Goal: Contribute content: Contribute content

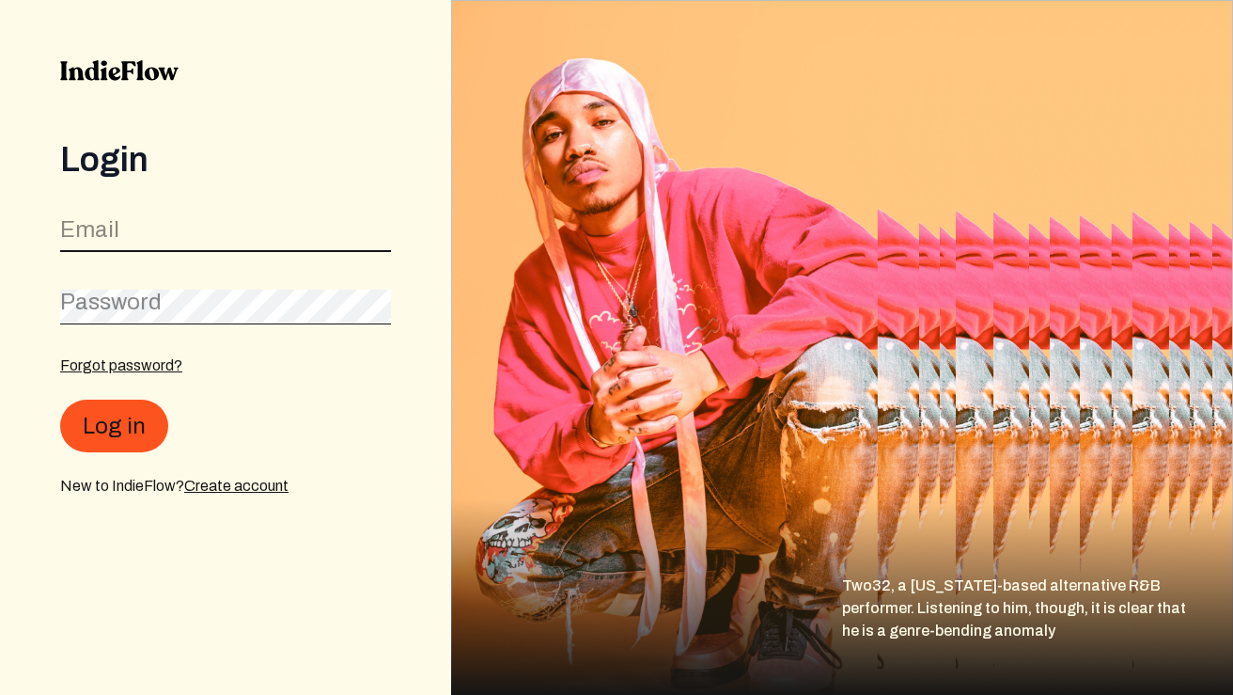
type input "[EMAIL_ADDRESS][DOMAIN_NAME]"
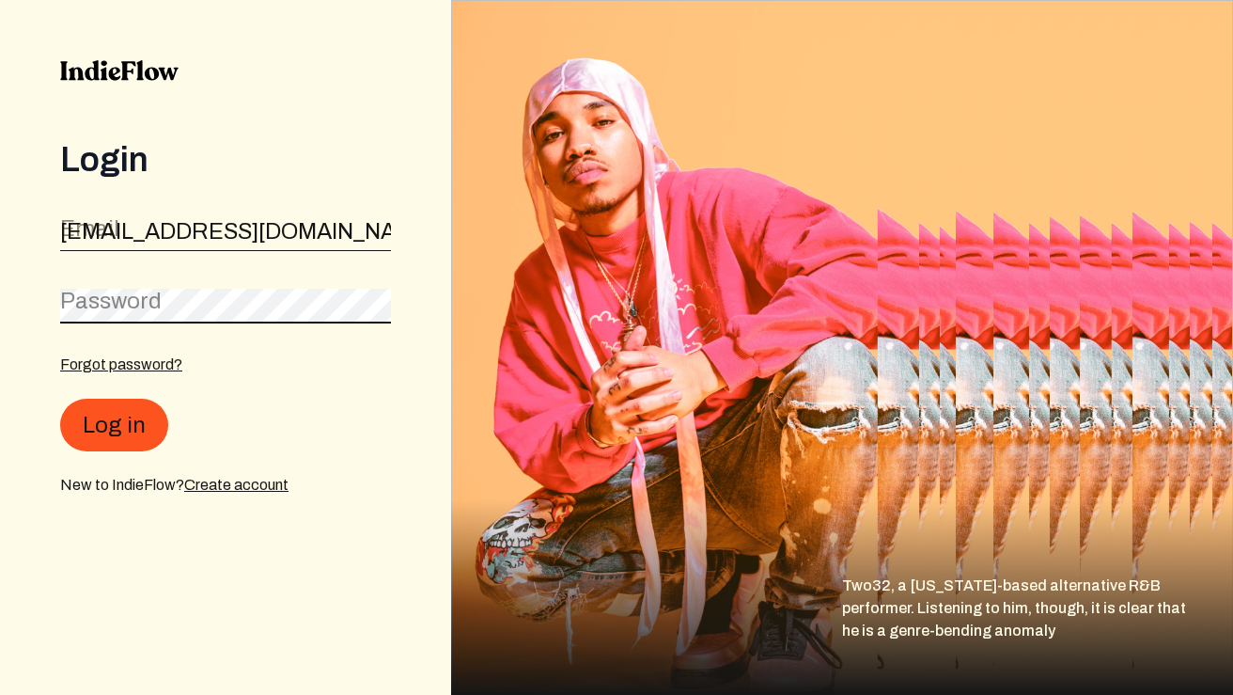
click at [112, 426] on button "Log in" at bounding box center [114, 425] width 108 height 53
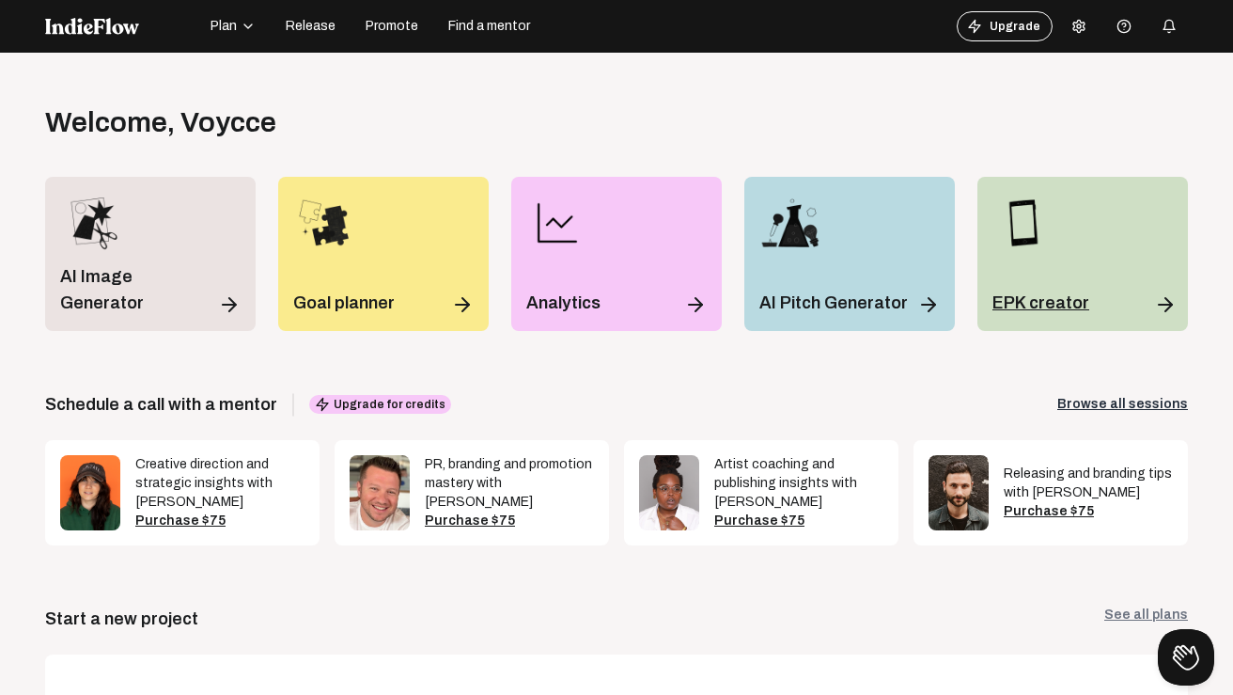
click at [1052, 298] on p "EPK creator" at bounding box center [1041, 303] width 97 height 26
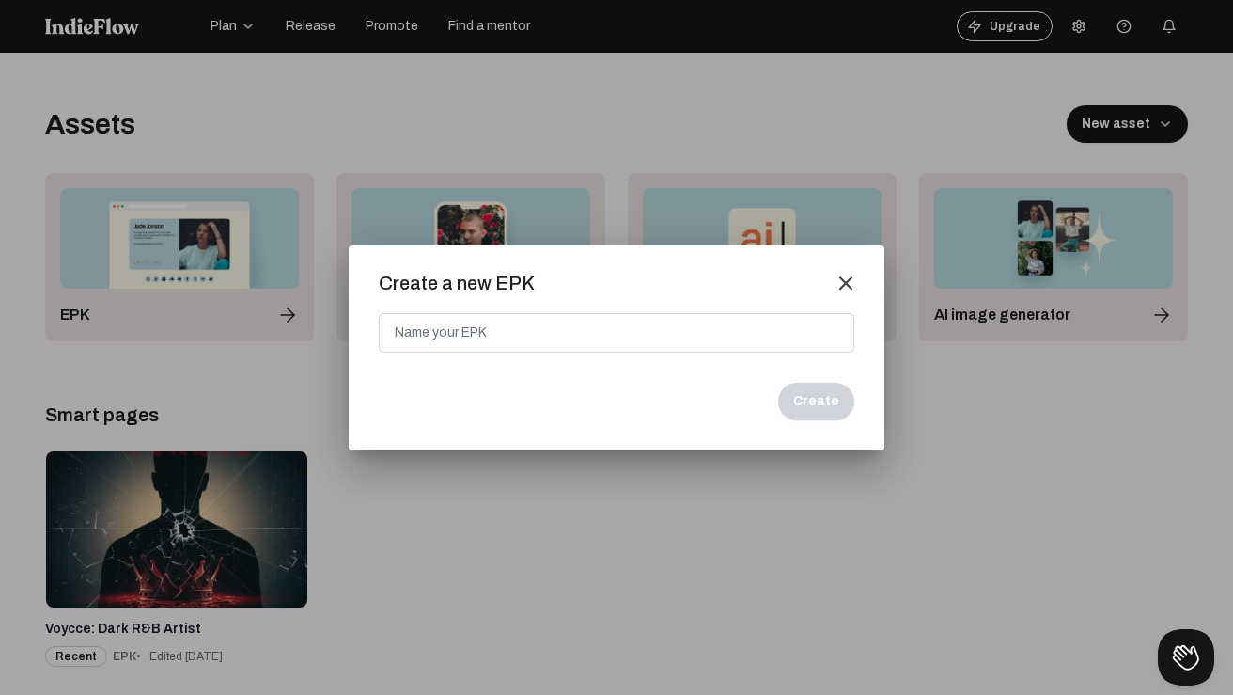
click at [843, 286] on mat-icon "close" at bounding box center [846, 282] width 17 height 17
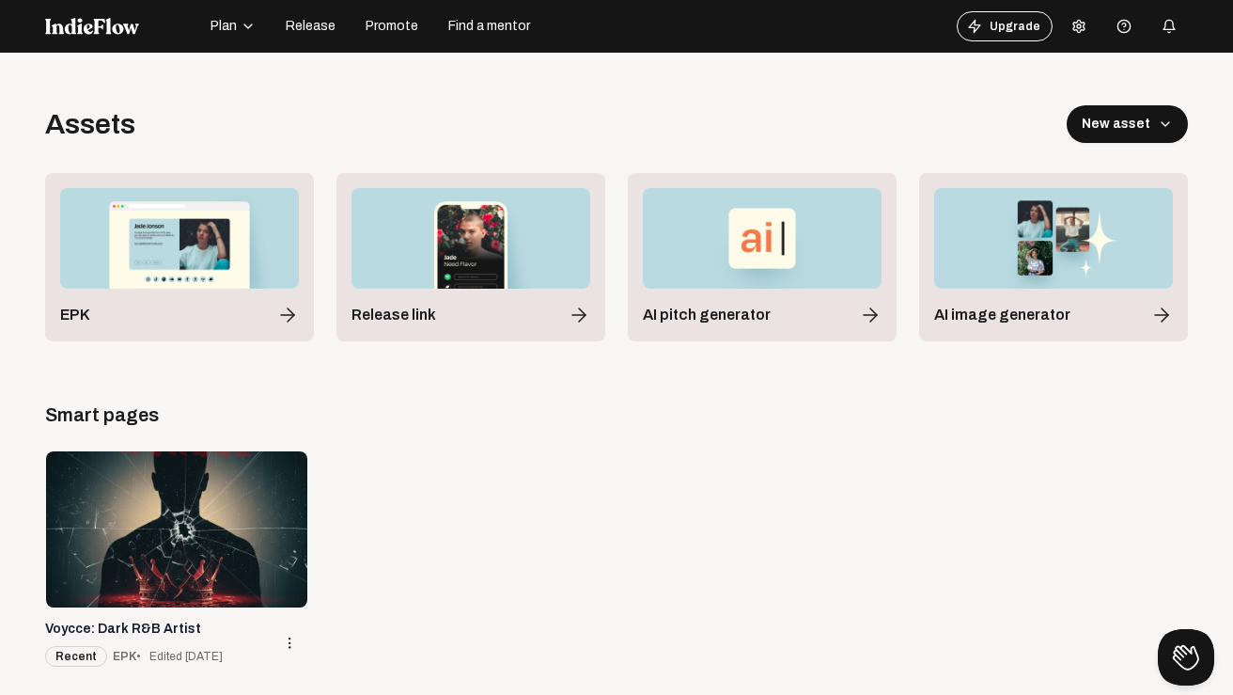
click at [190, 575] on div at bounding box center [176, 529] width 261 height 156
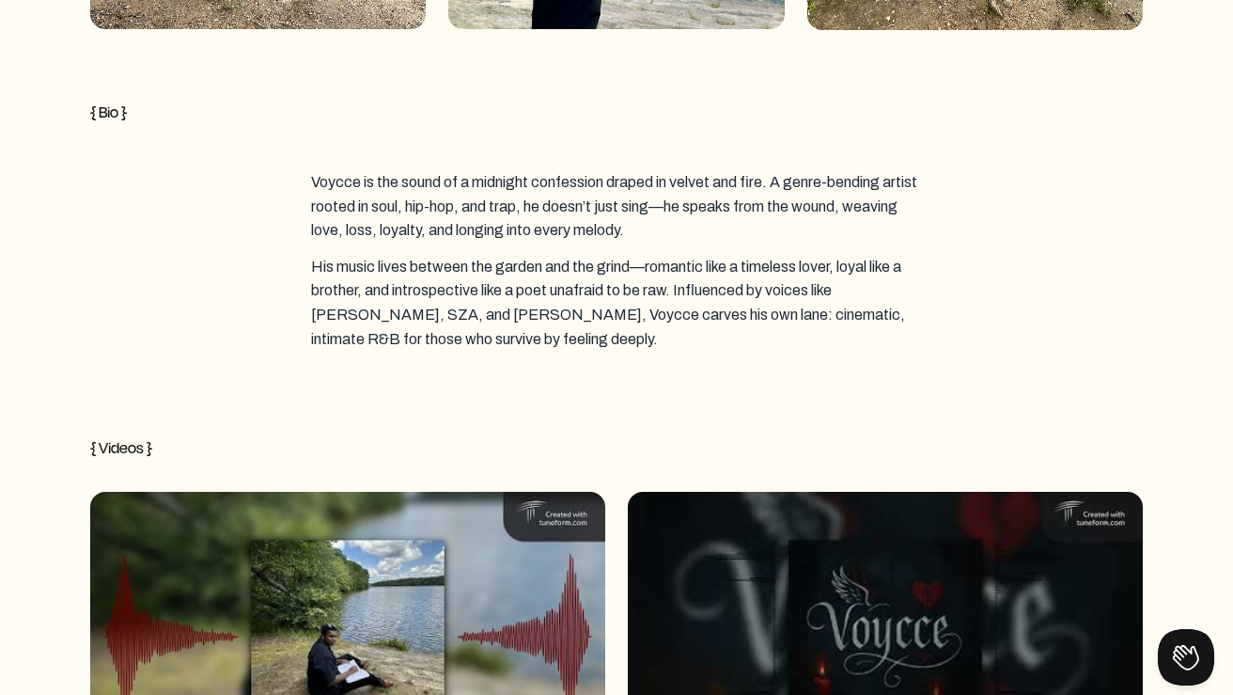
scroll to position [2231, 0]
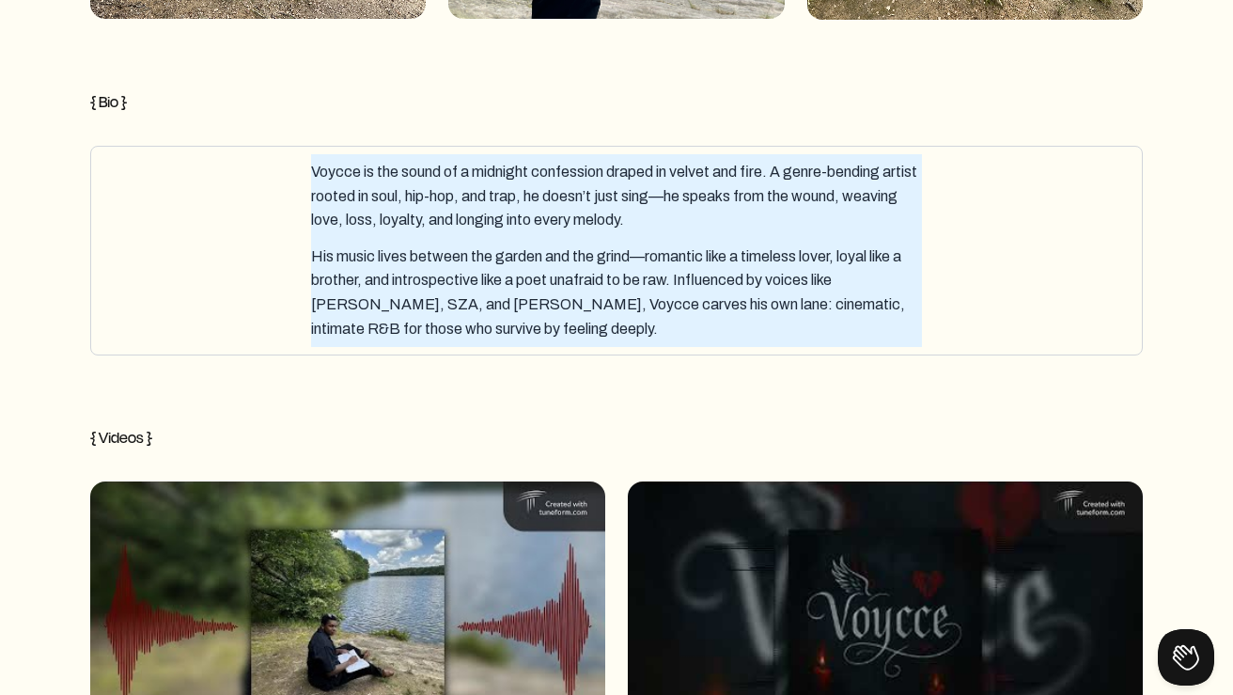
drag, startPoint x: 312, startPoint y: 169, endPoint x: 529, endPoint y: 309, distance: 258.4
click at [529, 309] on div "Voycce is the sound of a midnight confession draped in velvet and fire. A genre…" at bounding box center [617, 250] width 1036 height 193
drag, startPoint x: 488, startPoint y: 327, endPoint x: 312, endPoint y: 165, distance: 238.8
click at [312, 165] on div "Voycce is the sound of a midnight confession draped in velvet and fire. A genre…" at bounding box center [617, 250] width 1036 height 193
drag, startPoint x: 484, startPoint y: 331, endPoint x: 318, endPoint y: 176, distance: 227.5
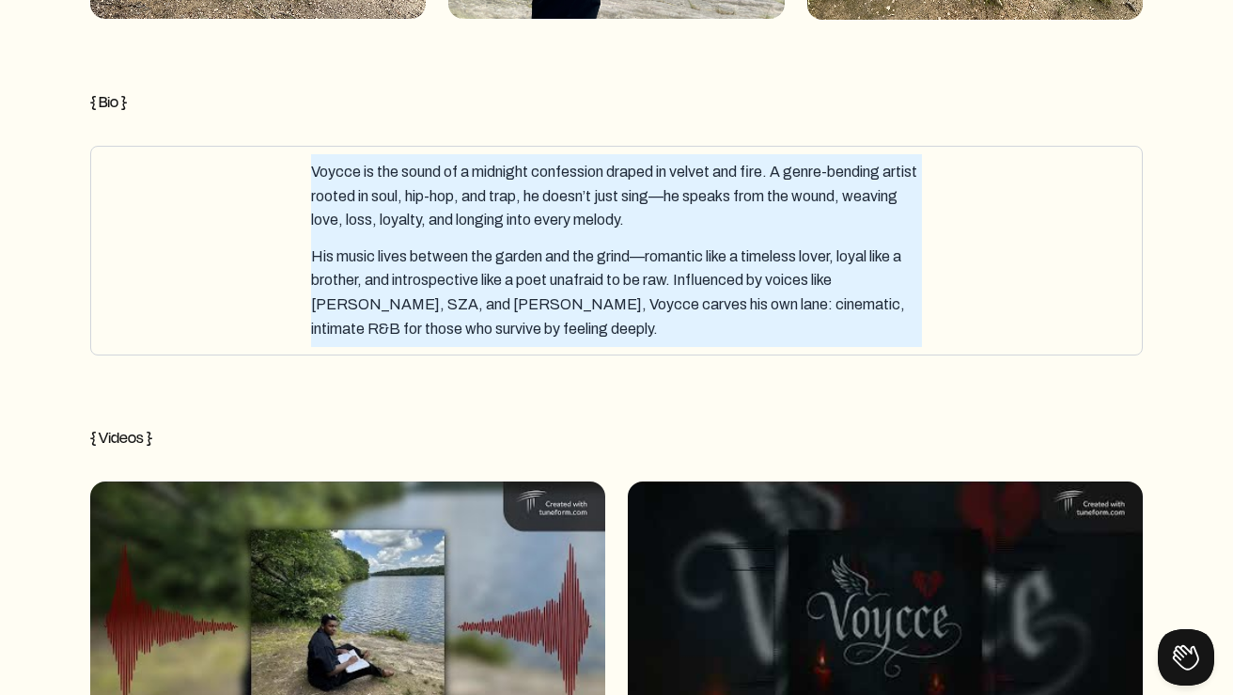
click at [318, 176] on div "Voycce is the sound of a midnight confession draped in velvet and fire. A genre…" at bounding box center [617, 250] width 1036 height 193
drag, startPoint x: 313, startPoint y: 165, endPoint x: 487, endPoint y: 328, distance: 238.7
click at [487, 328] on div "Voycce is the sound of a midnight confession draped in velvet and fire. A genre…" at bounding box center [617, 250] width 1036 height 193
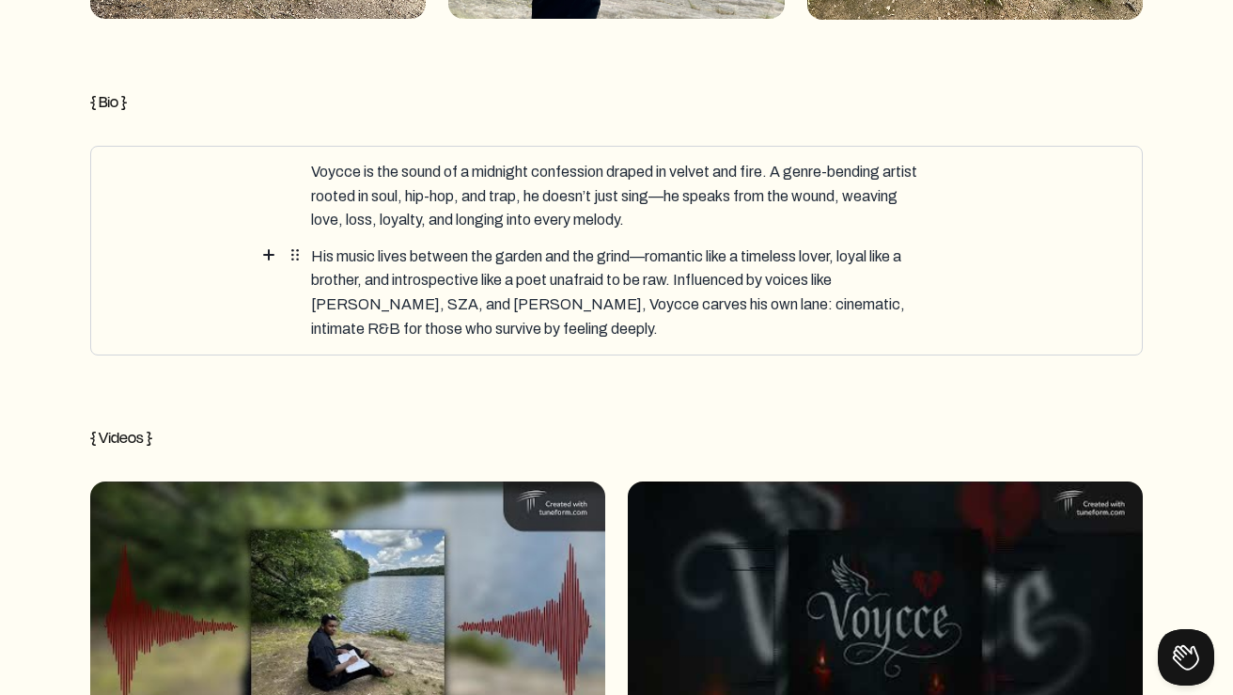
click at [484, 325] on div "His music lives between the garden and the grind—romantic like a timeless lover…" at bounding box center [616, 292] width 611 height 108
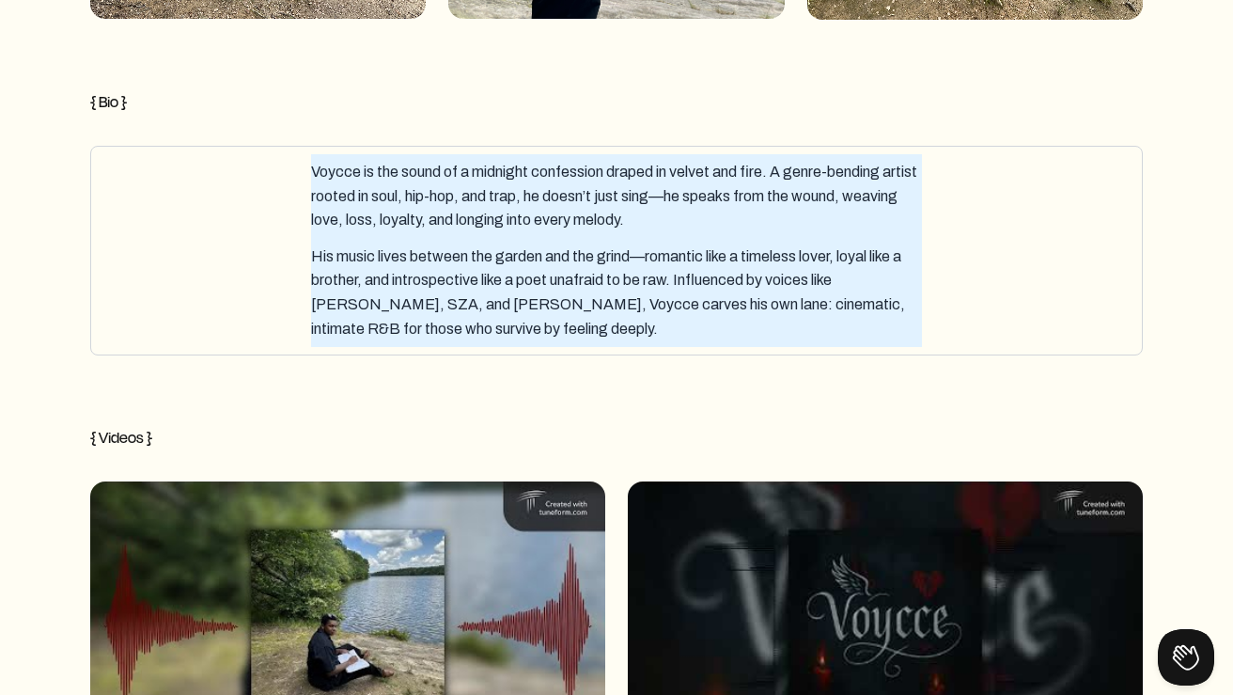
drag, startPoint x: 484, startPoint y: 325, endPoint x: 327, endPoint y: 184, distance: 211.0
click at [327, 184] on div "Voycce is the sound of a midnight confession draped in velvet and fire. A genre…" at bounding box center [617, 250] width 1036 height 193
